Goal: Task Accomplishment & Management: Use online tool/utility

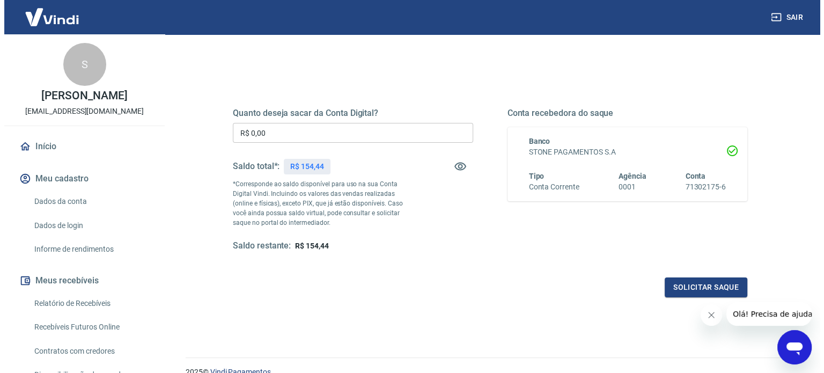
scroll to position [157, 0]
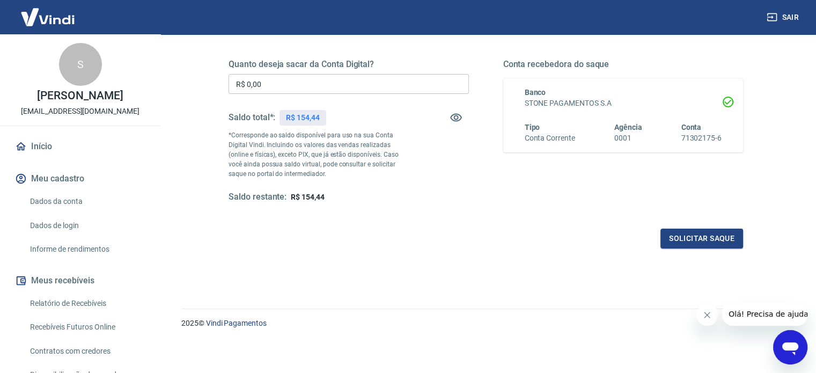
click at [284, 83] on input "R$ 0,00" at bounding box center [349, 84] width 240 height 20
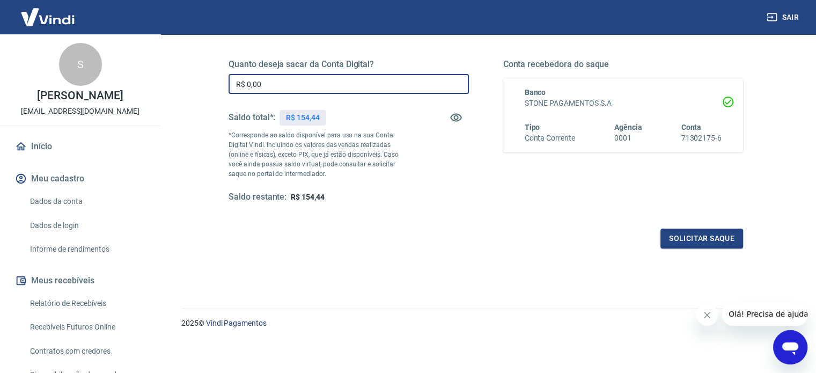
drag, startPoint x: 284, startPoint y: 83, endPoint x: 215, endPoint y: 84, distance: 69.2
click at [216, 84] on div "Quanto deseja sacar da Conta Digital? R$ 0,00 ​ Saldo total*: R$ 154,44 *Corres…" at bounding box center [486, 137] width 540 height 250
type input "R$ 154,44"
click at [711, 238] on button "Solicitar saque" at bounding box center [702, 239] width 83 height 20
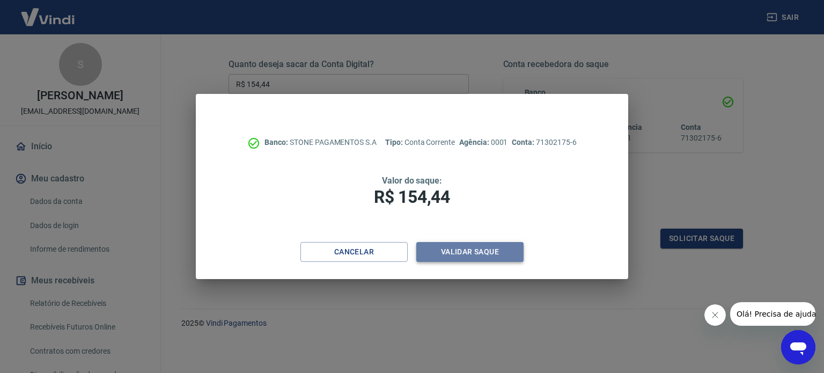
click at [479, 246] on button "Validar saque" at bounding box center [469, 252] width 107 height 20
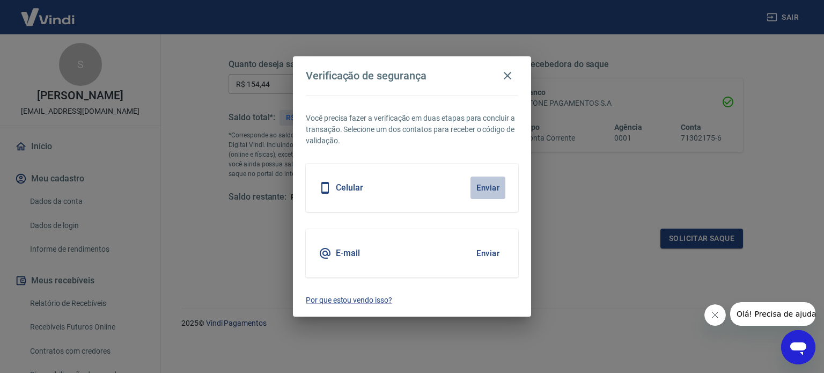
click at [483, 186] on button "Enviar" at bounding box center [488, 188] width 35 height 23
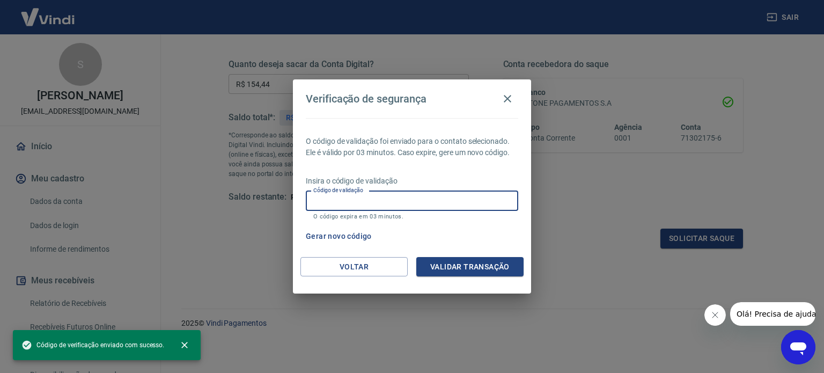
click at [354, 199] on input "Código de validação" at bounding box center [412, 201] width 213 height 20
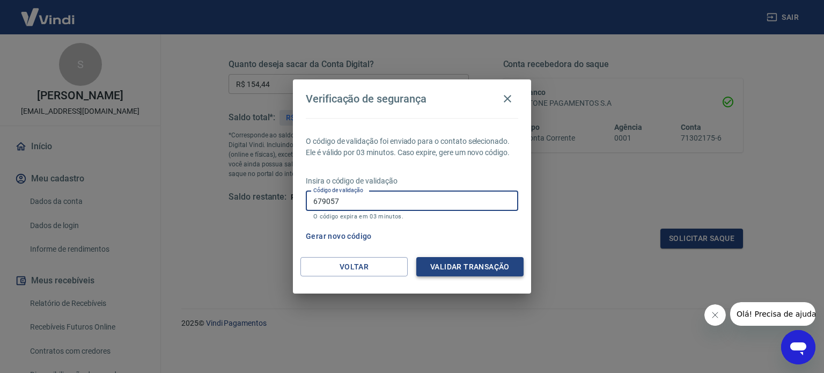
type input "679057"
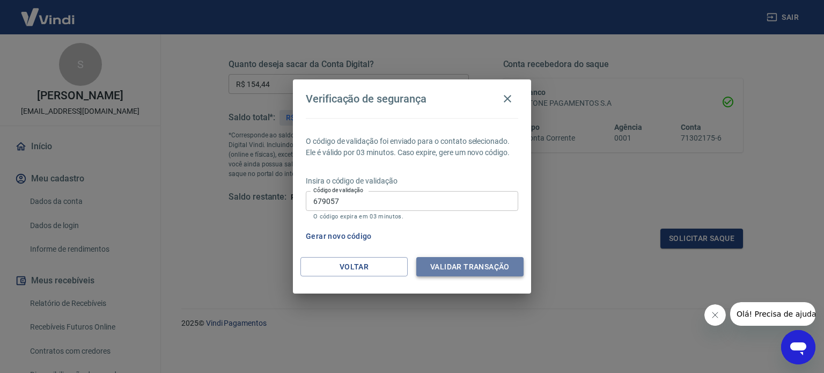
click at [462, 265] on button "Validar transação" at bounding box center [469, 267] width 107 height 20
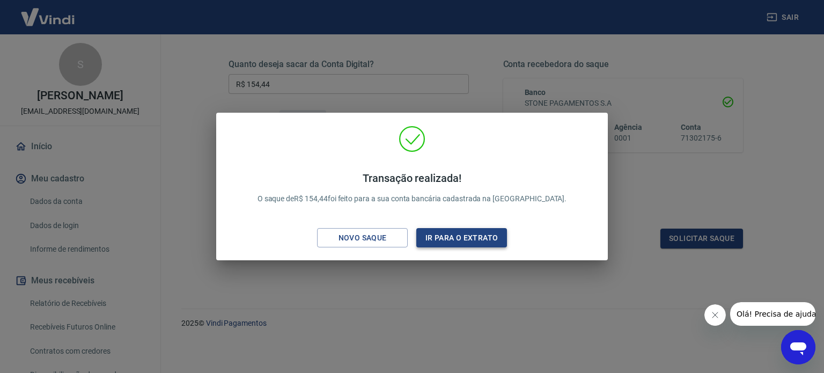
click at [471, 239] on button "Ir para o extrato" at bounding box center [461, 238] width 91 height 20
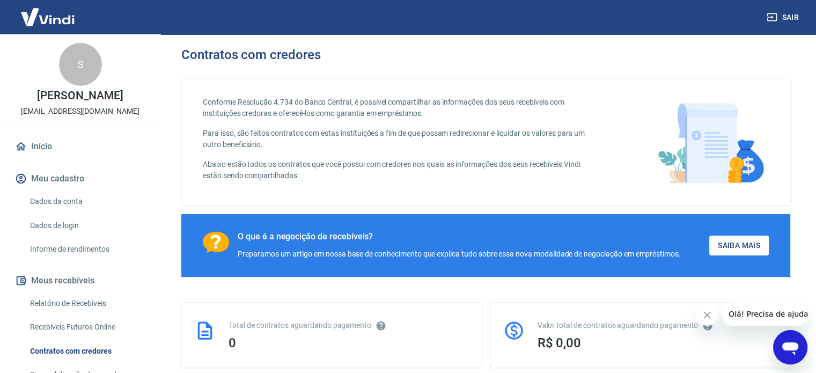
click at [54, 16] on img at bounding box center [48, 17] width 70 height 33
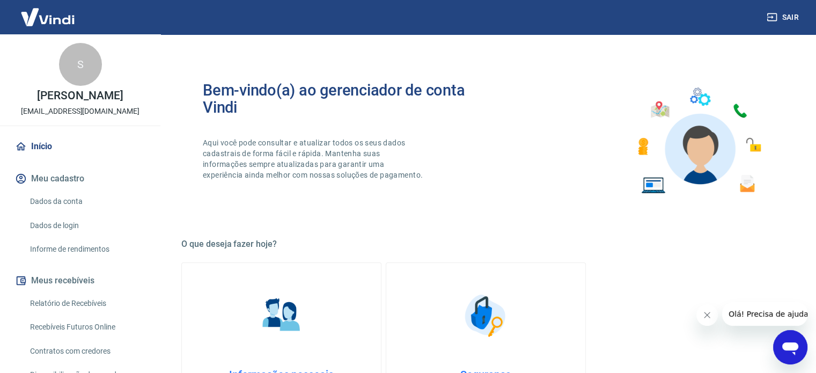
click at [54, 16] on img at bounding box center [48, 17] width 70 height 33
